Goal: Check status

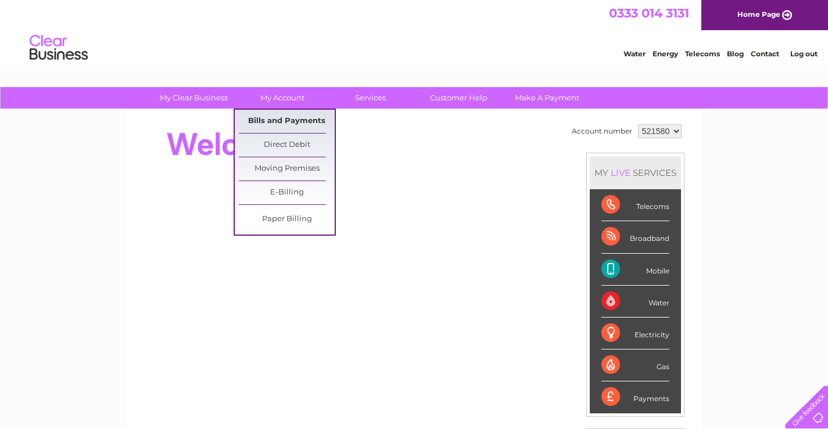
click at [270, 121] on link "Bills and Payments" at bounding box center [287, 121] width 96 height 23
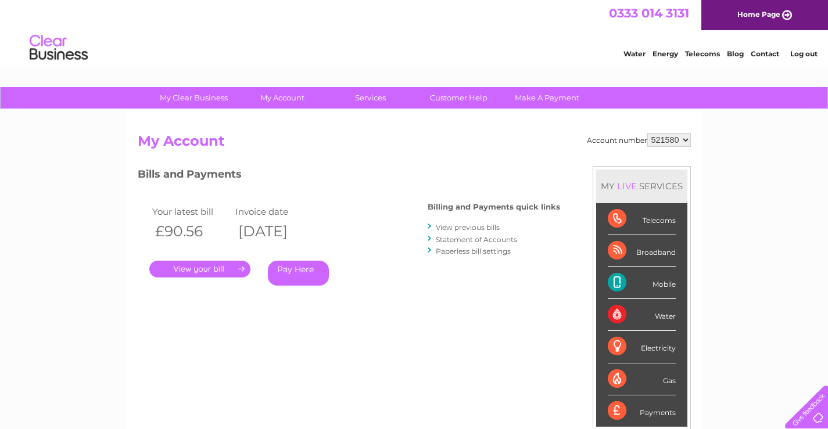
click at [685, 139] on select "521580 922044" at bounding box center [669, 140] width 44 height 14
select select "922044"
click at [647, 133] on select "521580 922044" at bounding box center [669, 140] width 44 height 14
